Goal: Check status: Check status

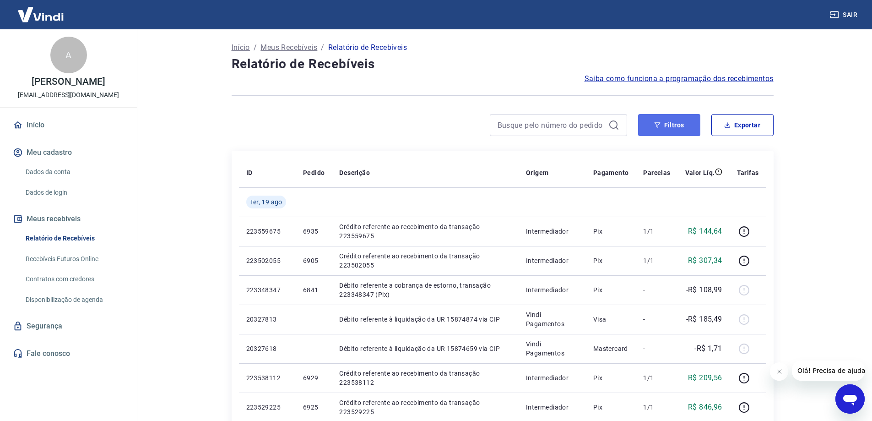
click at [667, 129] on button "Filtros" at bounding box center [669, 125] width 62 height 22
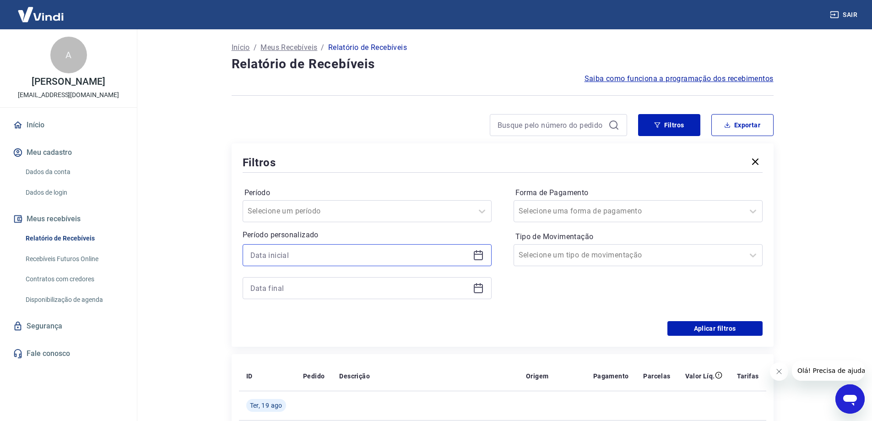
click at [337, 258] on input at bounding box center [359, 255] width 219 height 14
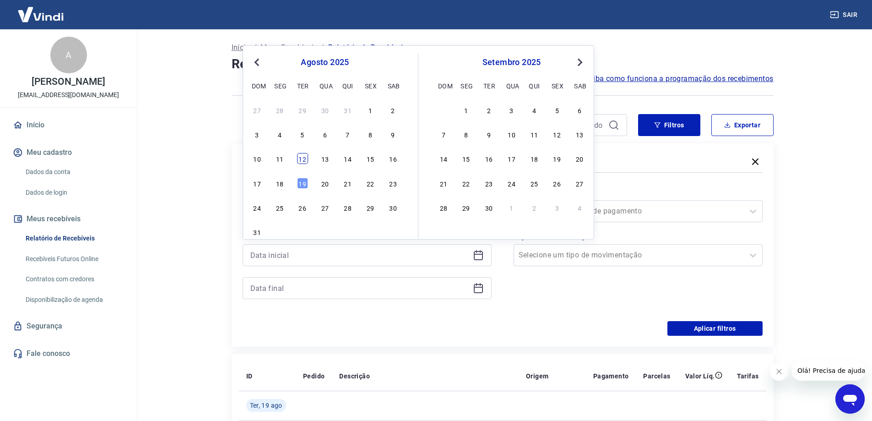
click at [305, 157] on div "12" at bounding box center [302, 158] width 11 height 11
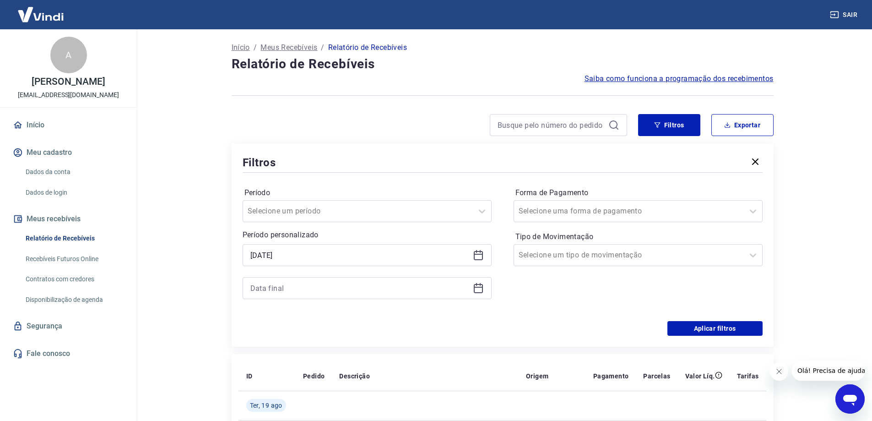
type input "[DATE]"
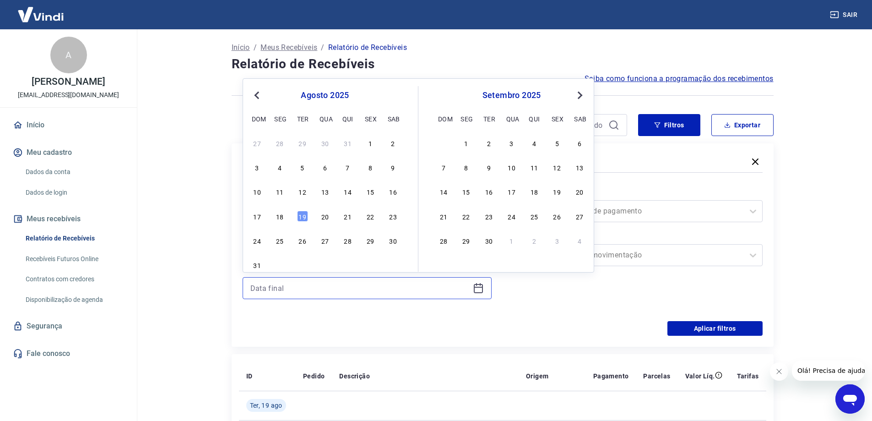
click at [308, 286] on input at bounding box center [359, 288] width 219 height 14
click at [349, 194] on div "14" at bounding box center [347, 191] width 11 height 11
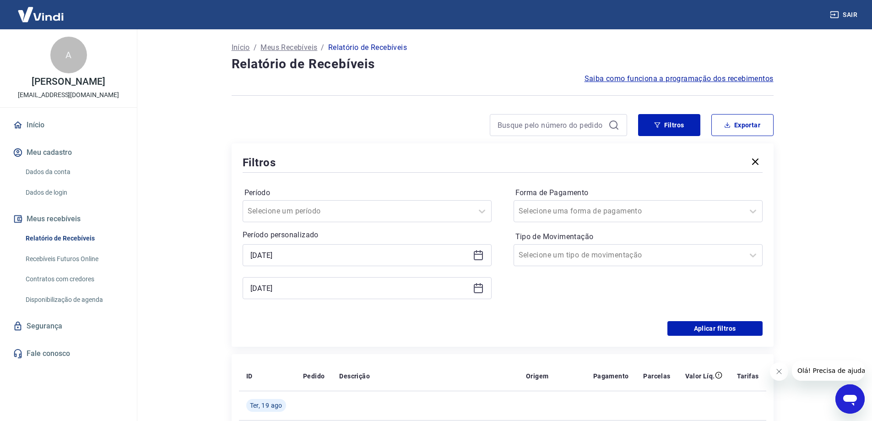
type input "[DATE]"
click at [675, 254] on div at bounding box center [628, 254] width 221 height 13
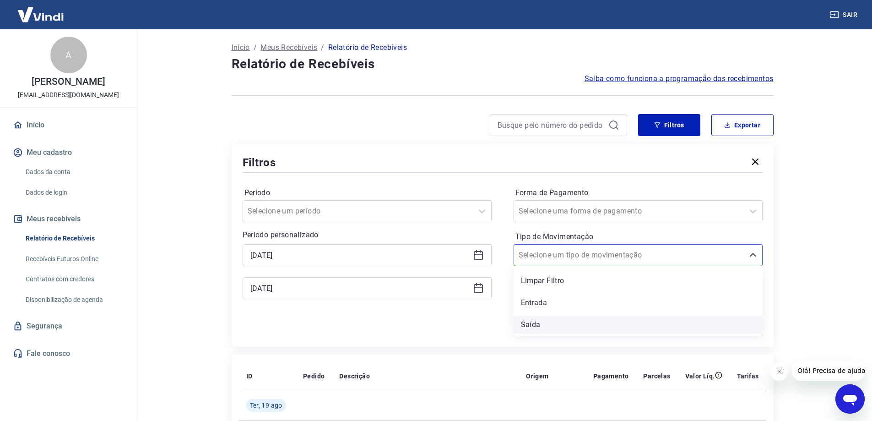
click at [620, 330] on div "Saída" at bounding box center [637, 324] width 249 height 18
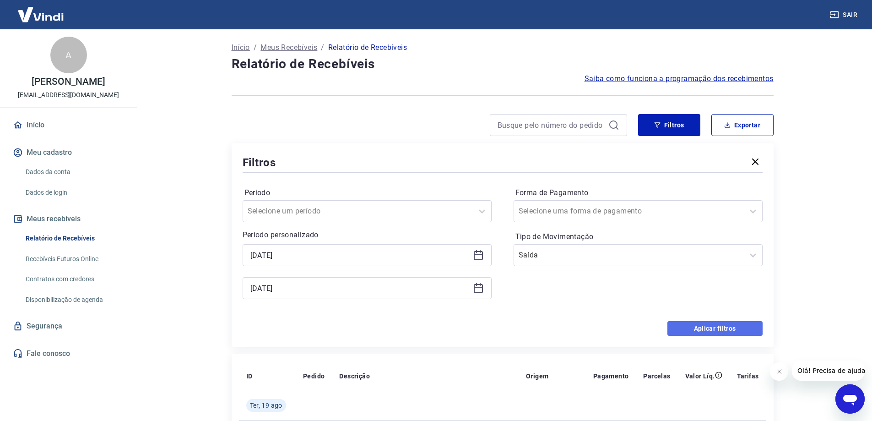
click at [693, 329] on button "Aplicar filtros" at bounding box center [714, 328] width 95 height 15
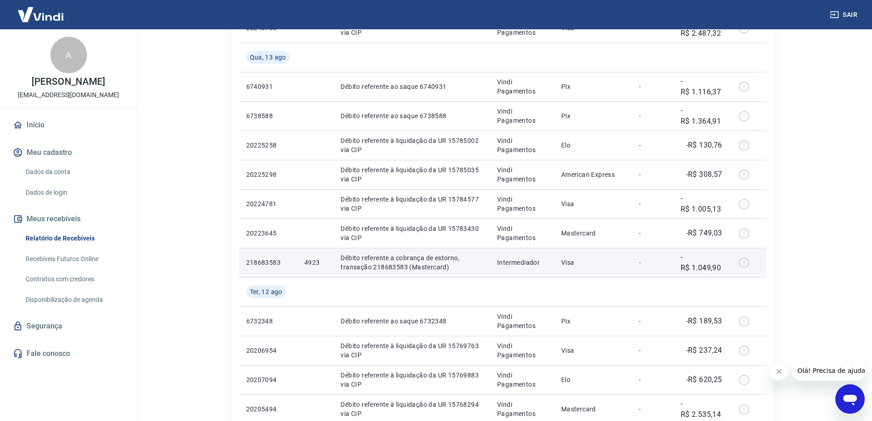
scroll to position [412, 0]
